Goal: Obtain resource: Download file/media

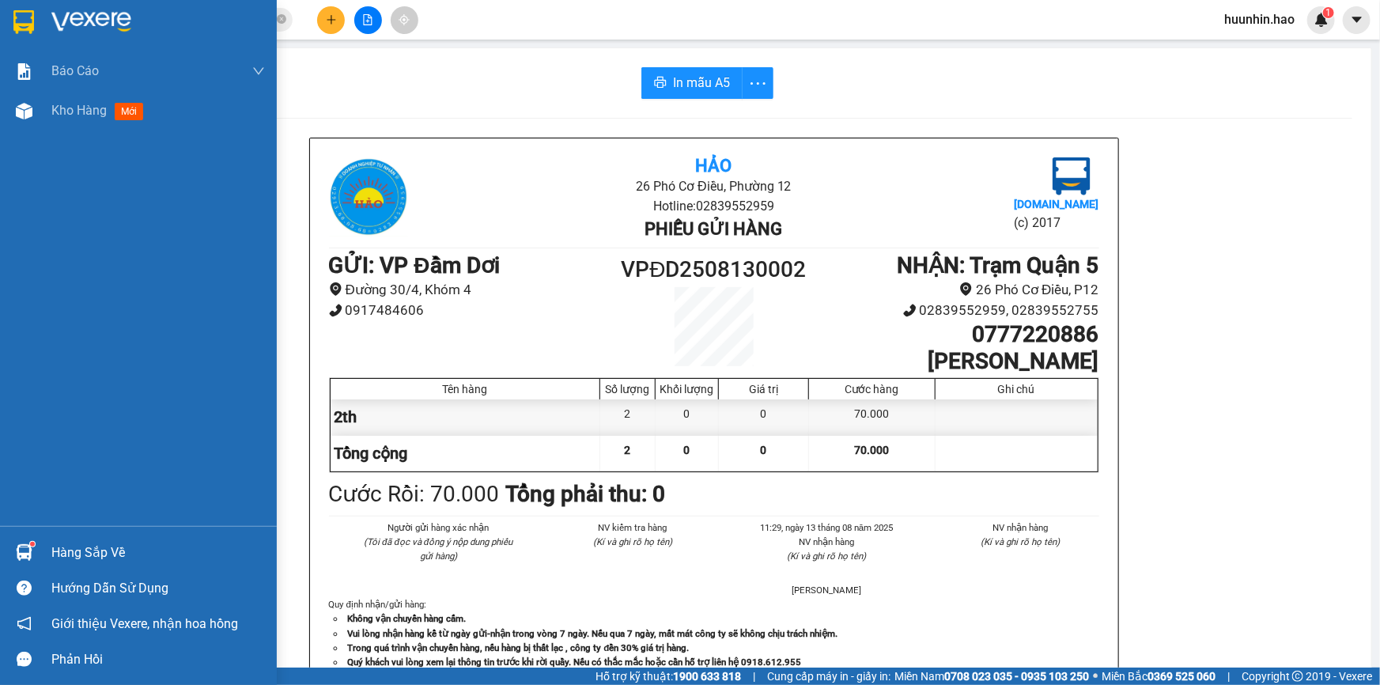
click at [88, 15] on img at bounding box center [91, 22] width 80 height 24
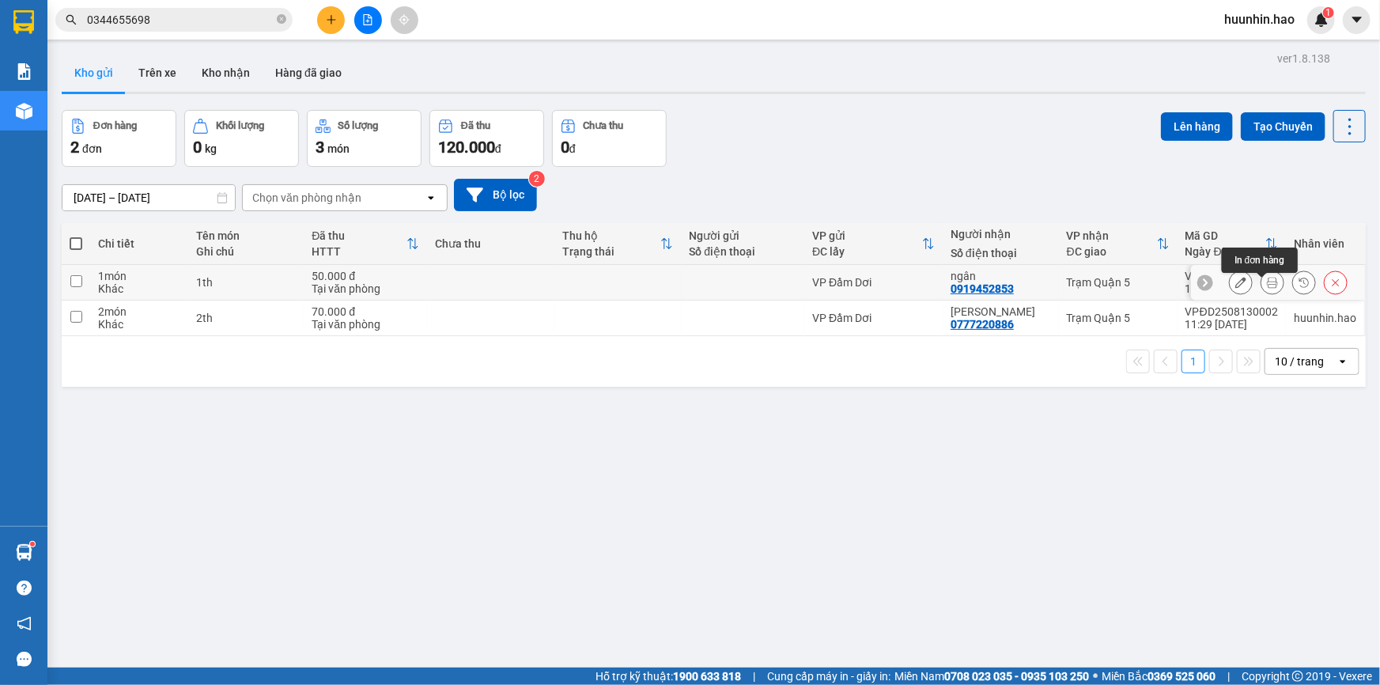
click at [1261, 283] on button at bounding box center [1272, 283] width 22 height 28
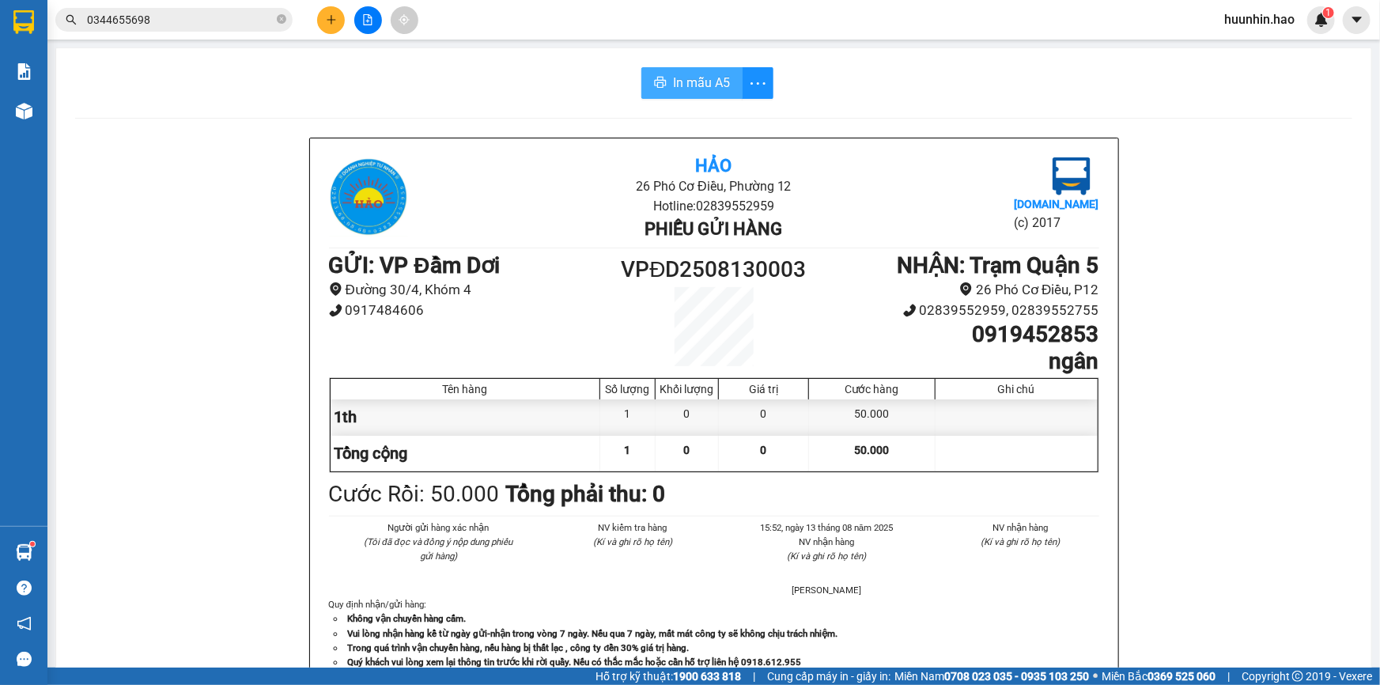
click at [686, 85] on span "In mẫu A5" at bounding box center [701, 83] width 57 height 20
